Goal: Complete application form

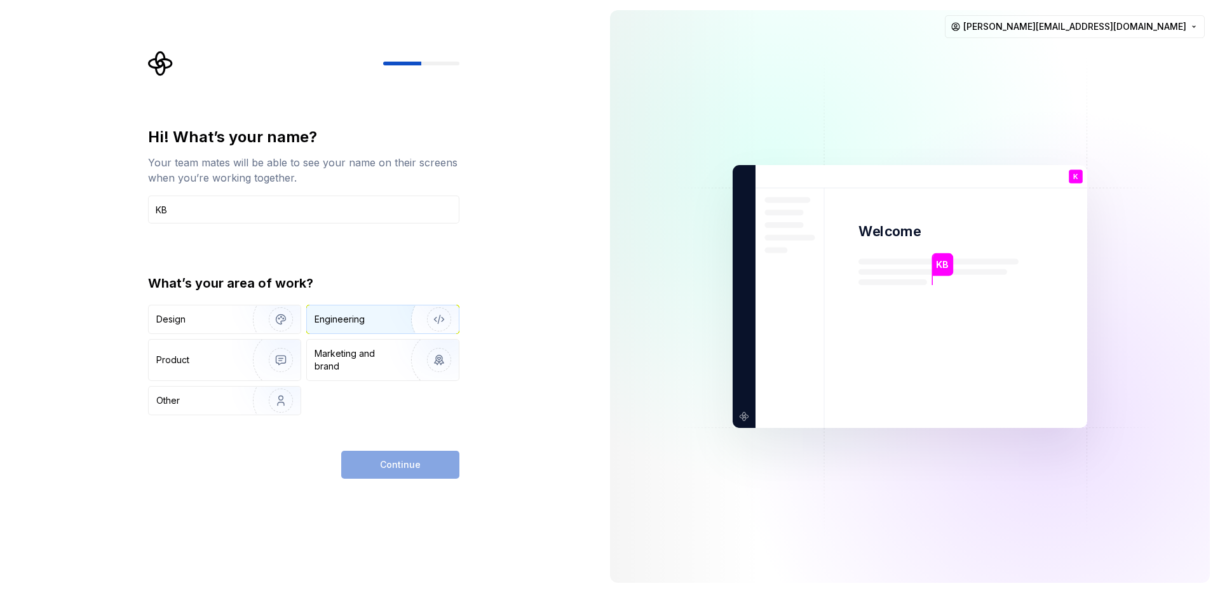
type input "KB"
click at [342, 328] on div "Engineering" at bounding box center [383, 320] width 152 height 28
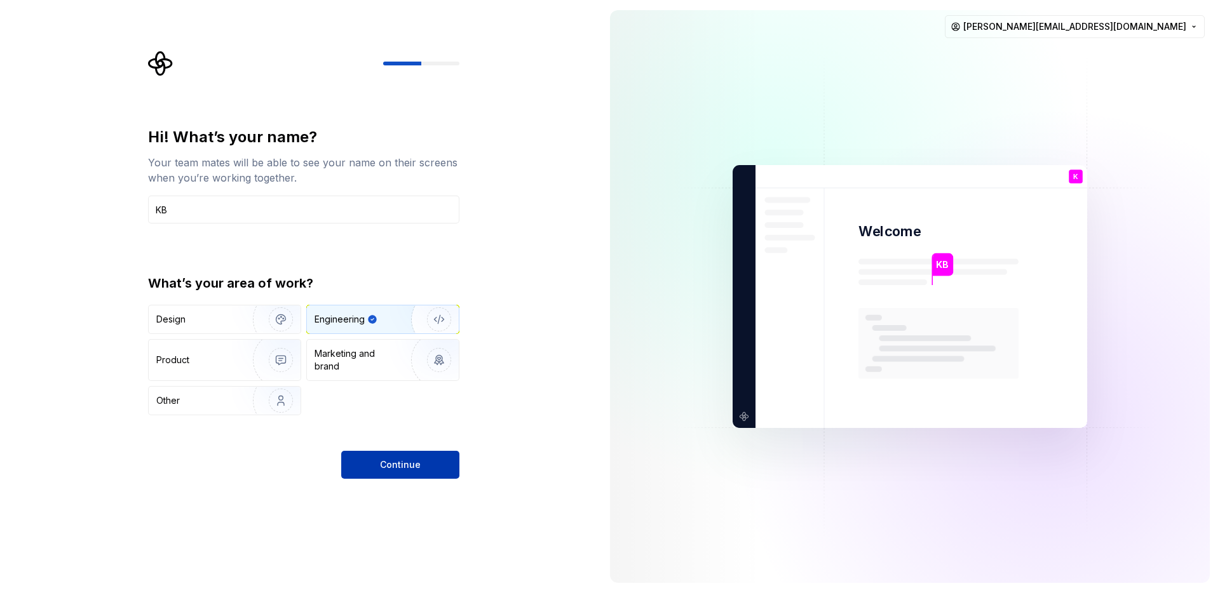
click at [397, 463] on span "Continue" at bounding box center [400, 465] width 41 height 13
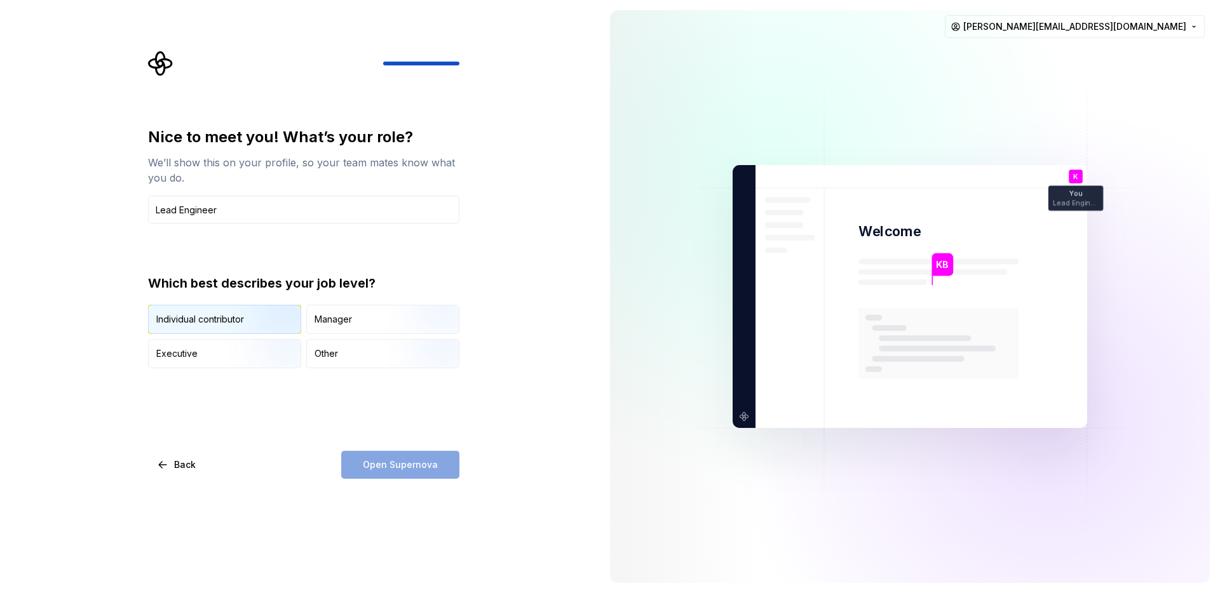
type input "Lead Engineer"
click at [197, 327] on div "Individual contributor" at bounding box center [225, 320] width 152 height 28
click at [414, 464] on span "Open Supernova" at bounding box center [400, 465] width 75 height 13
